Goal: Communication & Community: Share content

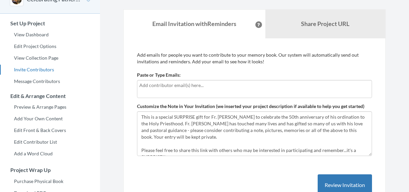
scroll to position [43, 0]
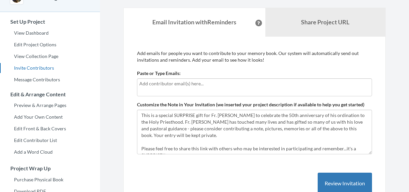
click at [168, 79] on div at bounding box center [254, 87] width 235 height 18
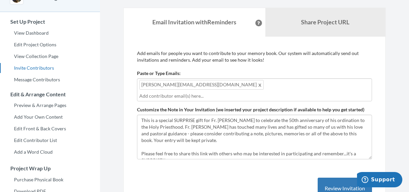
click at [289, 88] on div "jim@zambranodesmith.com" at bounding box center [254, 89] width 235 height 23
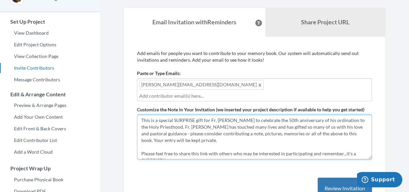
click at [212, 137] on textarea "This is a special SURPRISE gift for Fr. Peter Salmas to celebrate the 50th anni…" at bounding box center [254, 137] width 235 height 45
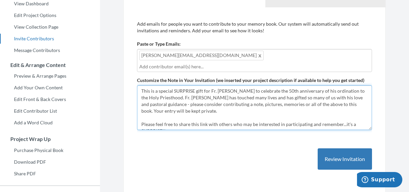
scroll to position [73, 0]
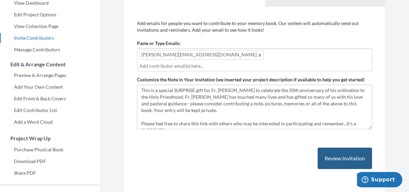
click at [348, 148] on button "Review Invitation" at bounding box center [344, 159] width 54 height 22
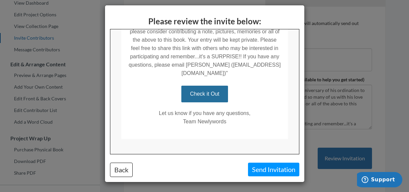
scroll to position [185, 0]
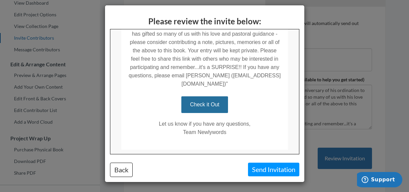
click at [262, 170] on button "Send Invitation" at bounding box center [273, 169] width 51 height 14
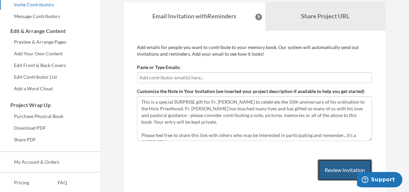
scroll to position [96, 0]
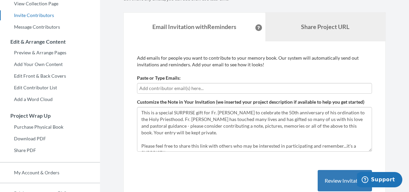
click at [334, 30] on link "Share Project URL" at bounding box center [325, 27] width 120 height 29
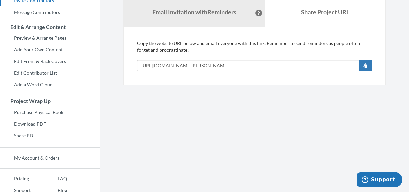
scroll to position [109, 0]
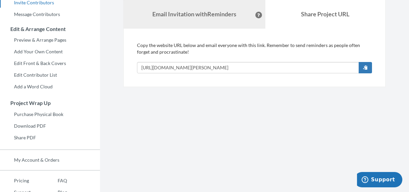
click at [195, 15] on strong "Email Invitation with Reminders" at bounding box center [194, 13] width 84 height 7
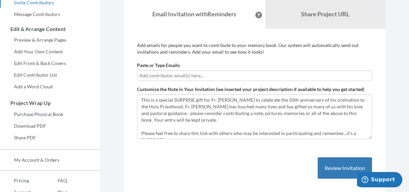
click at [185, 76] on input "text" at bounding box center [254, 75] width 230 height 7
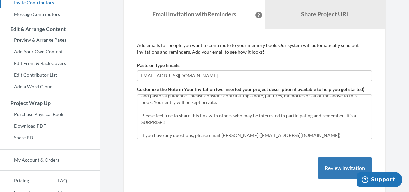
scroll to position [18, 0]
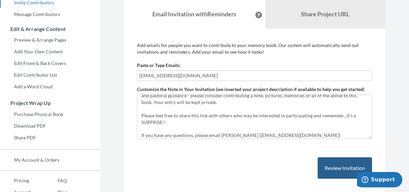
type input "[EMAIL_ADDRESS][DOMAIN_NAME]"
click at [322, 161] on button "Review Invitation" at bounding box center [344, 168] width 54 height 22
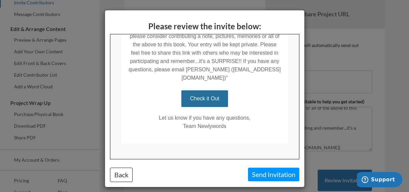
scroll to position [195, 0]
click at [265, 175] on button "Send Invitation" at bounding box center [273, 174] width 51 height 14
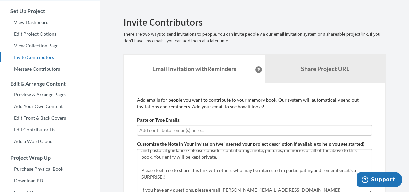
scroll to position [55, 0]
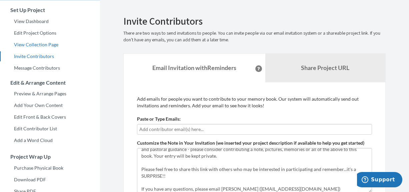
click at [41, 47] on link "View Collection Page" at bounding box center [50, 45] width 100 height 10
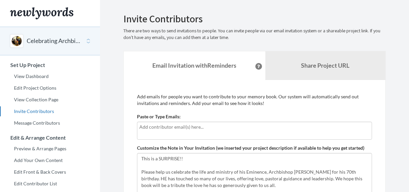
click at [183, 132] on div at bounding box center [254, 131] width 235 height 18
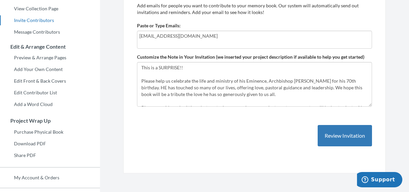
scroll to position [92, 0]
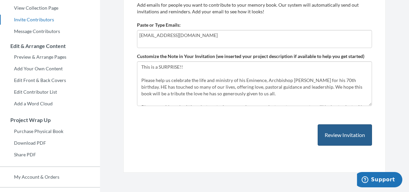
type input "[EMAIL_ADDRESS][DOMAIN_NAME]"
click at [337, 141] on button "Review Invitation" at bounding box center [344, 135] width 54 height 22
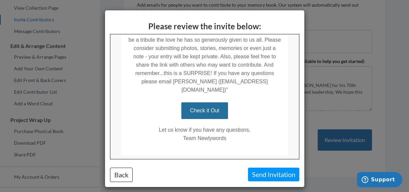
scroll to position [192, 0]
click at [266, 176] on button "Send Invitation" at bounding box center [273, 174] width 51 height 14
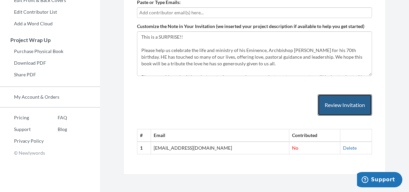
scroll to position [172, 0]
